Goal: Find specific page/section: Find specific page/section

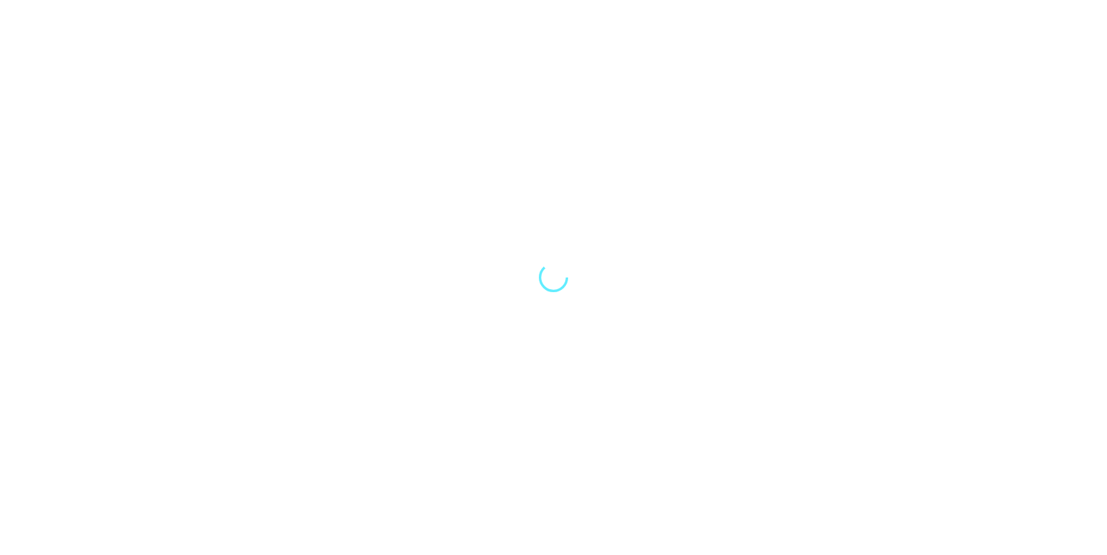
select select "Song"
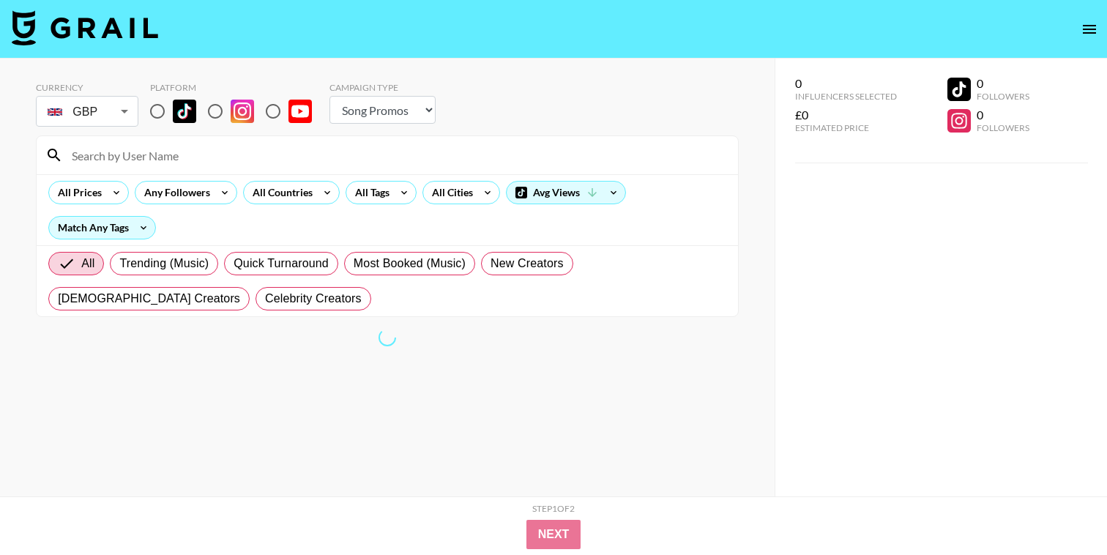
click at [198, 151] on input at bounding box center [396, 154] width 666 height 23
paste input "connorsettlesmith"
type input "connorsettlesmith"
click at [157, 106] on input "radio" at bounding box center [157, 111] width 31 height 31
radio input "true"
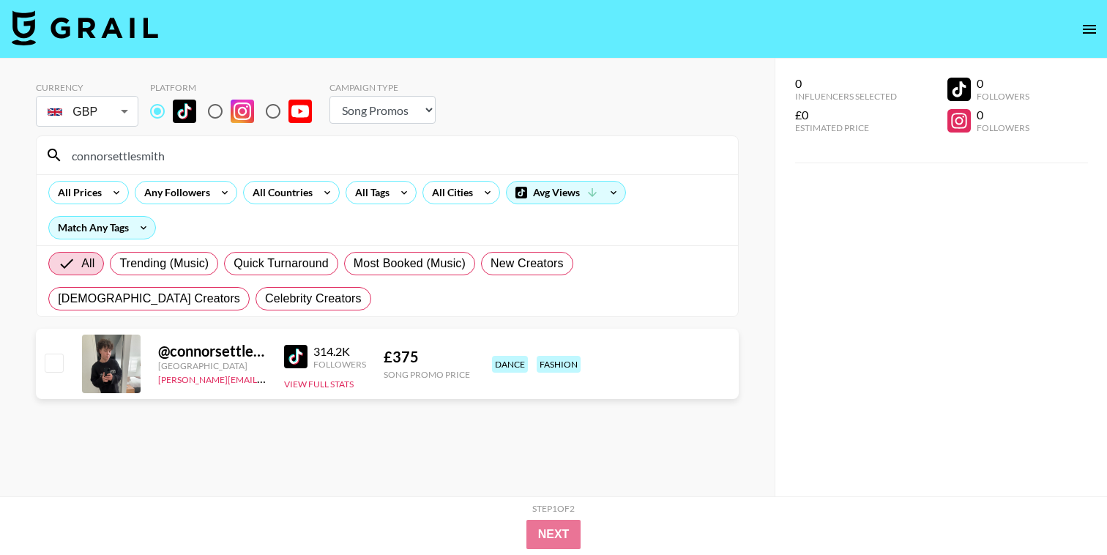
click at [201, 352] on div "@ connorsettlesmith" at bounding box center [212, 351] width 108 height 18
click at [189, 352] on div "@ connorsettlesmith" at bounding box center [212, 351] width 108 height 18
click at [332, 383] on button "View Full Stats" at bounding box center [319, 384] width 70 height 11
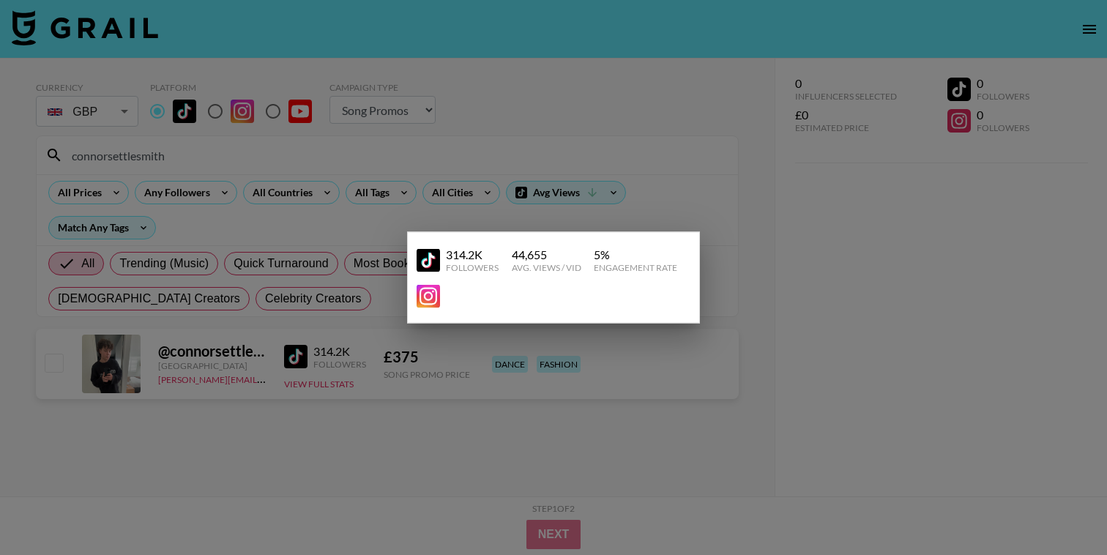
click at [430, 261] on img at bounding box center [428, 259] width 23 height 23
